Goal: Task Accomplishment & Management: Manage account settings

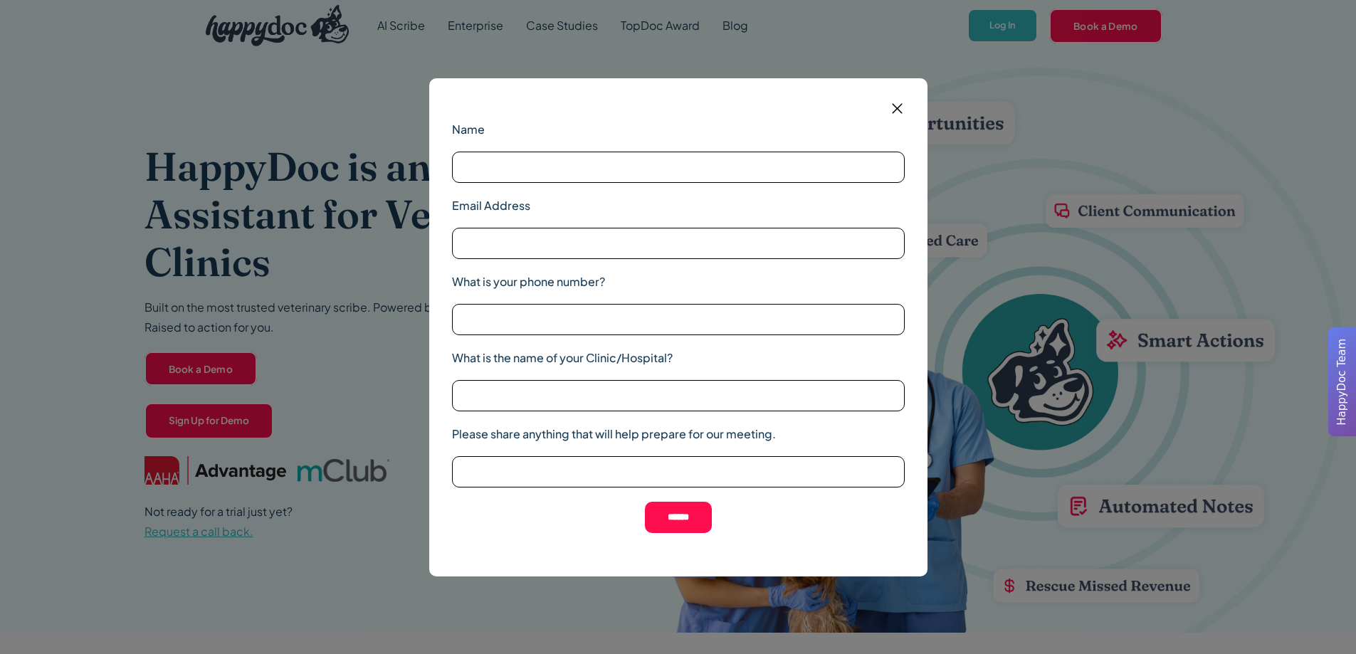
click at [898, 109] on img at bounding box center [897, 109] width 18 height 18
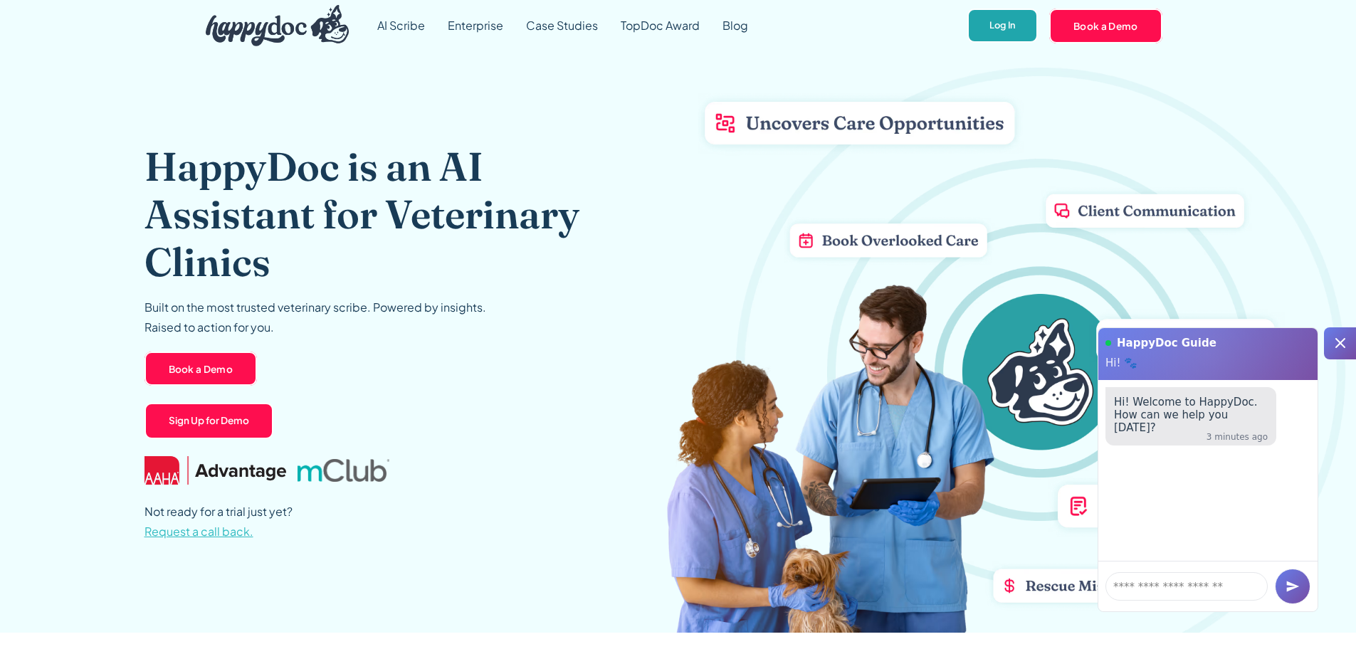
click at [1017, 36] on link "Log In" at bounding box center [1002, 26] width 70 height 35
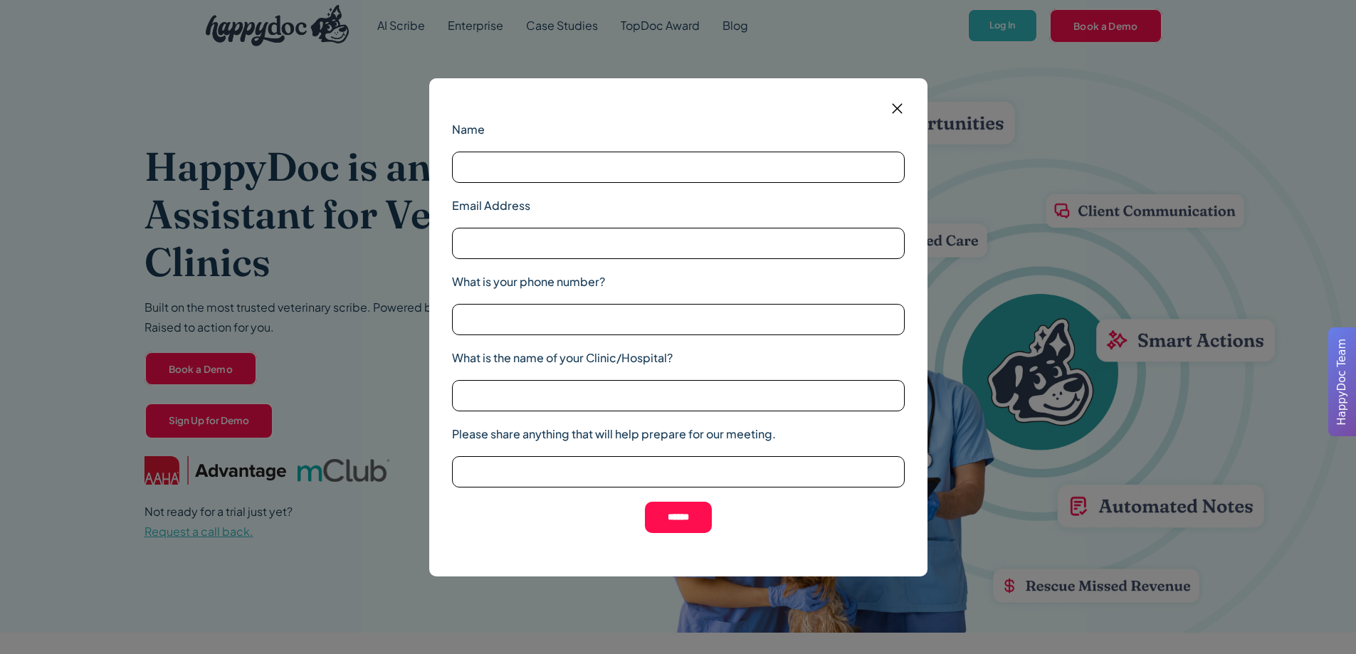
click at [895, 109] on img at bounding box center [897, 109] width 18 height 18
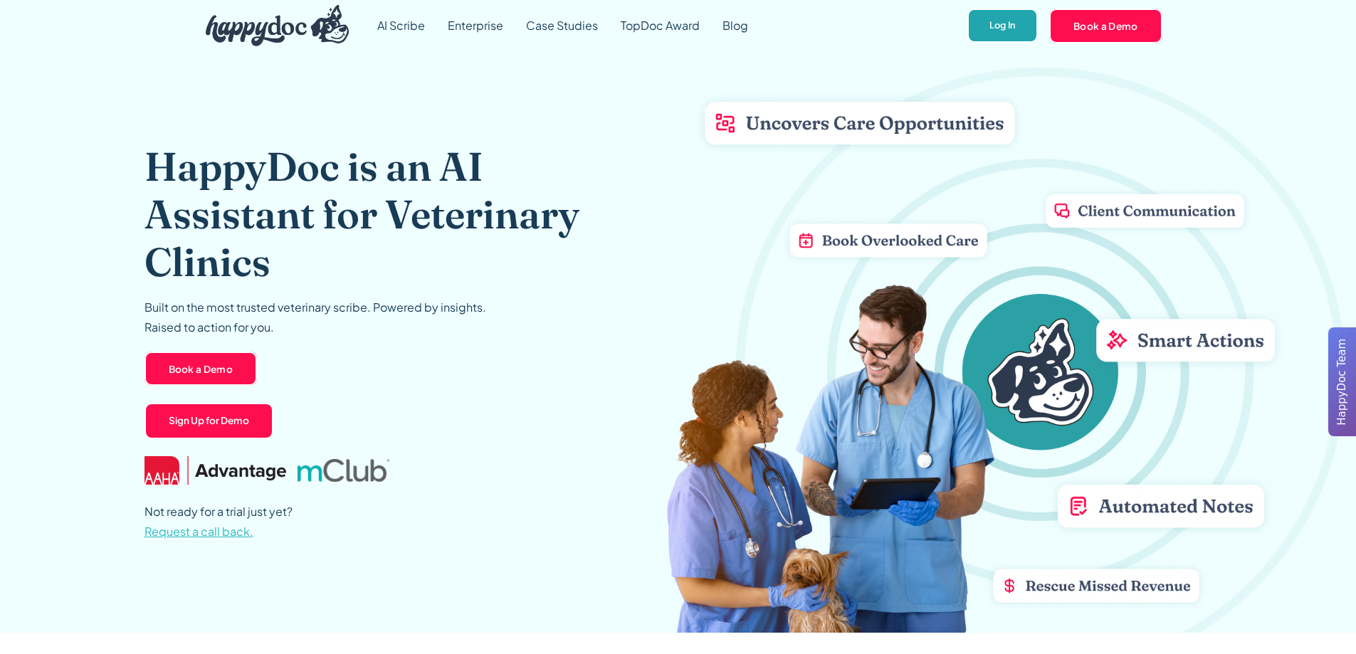
click at [999, 33] on link "Log In" at bounding box center [1002, 26] width 70 height 35
